Goal: Information Seeking & Learning: Learn about a topic

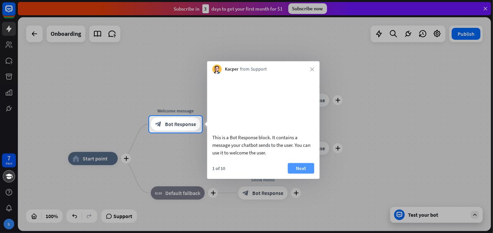
click at [303, 173] on button "Next" at bounding box center [301, 167] width 26 height 11
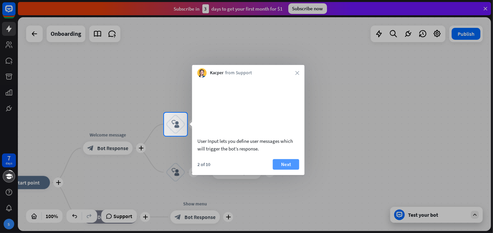
click at [294, 169] on button "Next" at bounding box center [286, 164] width 26 height 11
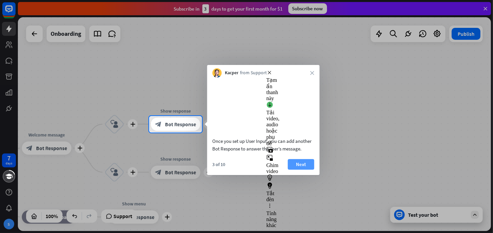
click at [300, 169] on button "Next" at bounding box center [301, 164] width 26 height 11
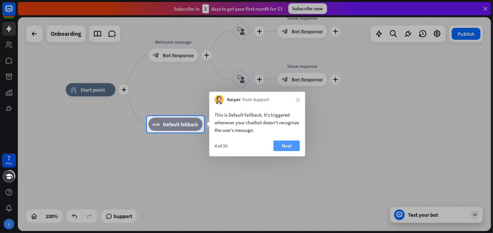
click at [282, 148] on button "Next" at bounding box center [287, 145] width 26 height 11
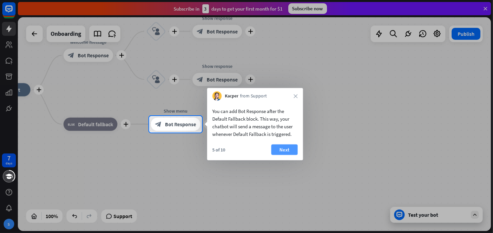
click at [289, 148] on button "Next" at bounding box center [284, 149] width 26 height 11
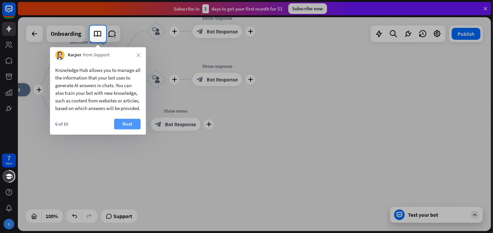
click at [132, 129] on button "Next" at bounding box center [127, 123] width 26 height 11
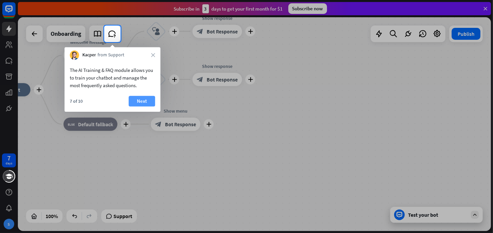
click at [136, 100] on button "Next" at bounding box center [142, 101] width 26 height 11
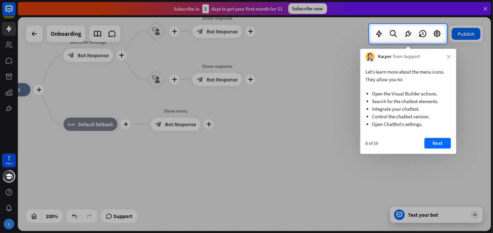
click at [419, 128] on ul "Open the Visual Builder actions. Search for the chatbot elements. Integrate you…" at bounding box center [408, 107] width 85 height 48
click at [433, 138] on button "Next" at bounding box center [438, 143] width 26 height 11
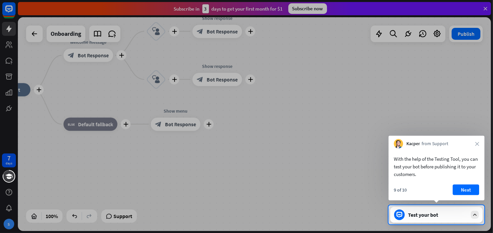
click at [447, 196] on div "9 of 10 Next" at bounding box center [437, 192] width 96 height 16
click at [477, 190] on button "Next" at bounding box center [466, 189] width 26 height 11
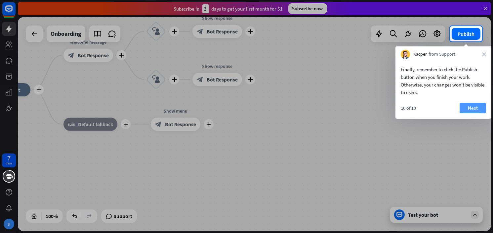
click at [476, 104] on button "Next" at bounding box center [473, 108] width 26 height 11
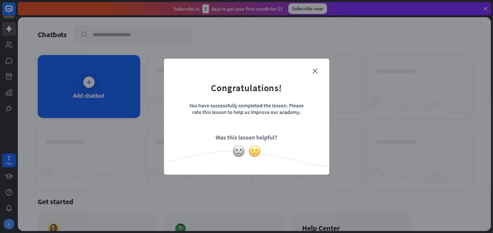
click at [256, 147] on img at bounding box center [254, 151] width 13 height 13
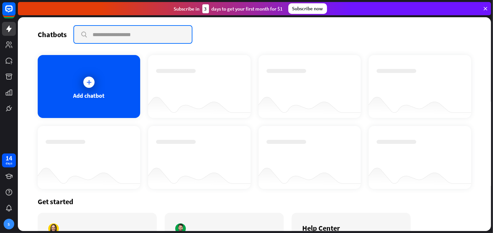
click at [132, 39] on input "text" at bounding box center [133, 34] width 118 height 17
type input "*"
